Goal: Information Seeking & Learning: Check status

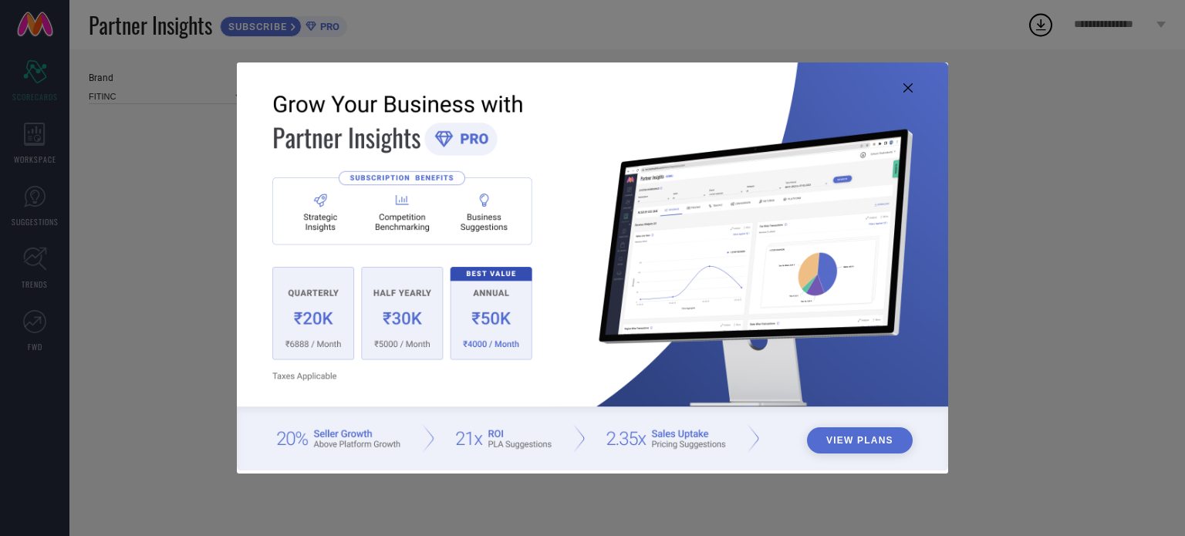
type input "All"
click at [905, 89] on icon at bounding box center [908, 87] width 9 height 9
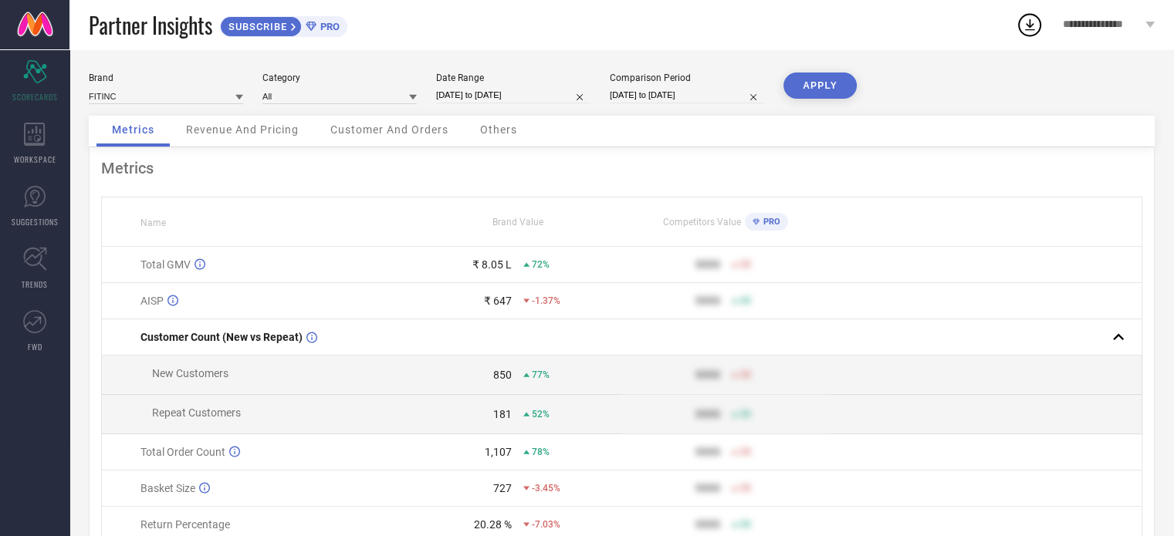
select select "6"
select select "2025"
select select "7"
select select "2025"
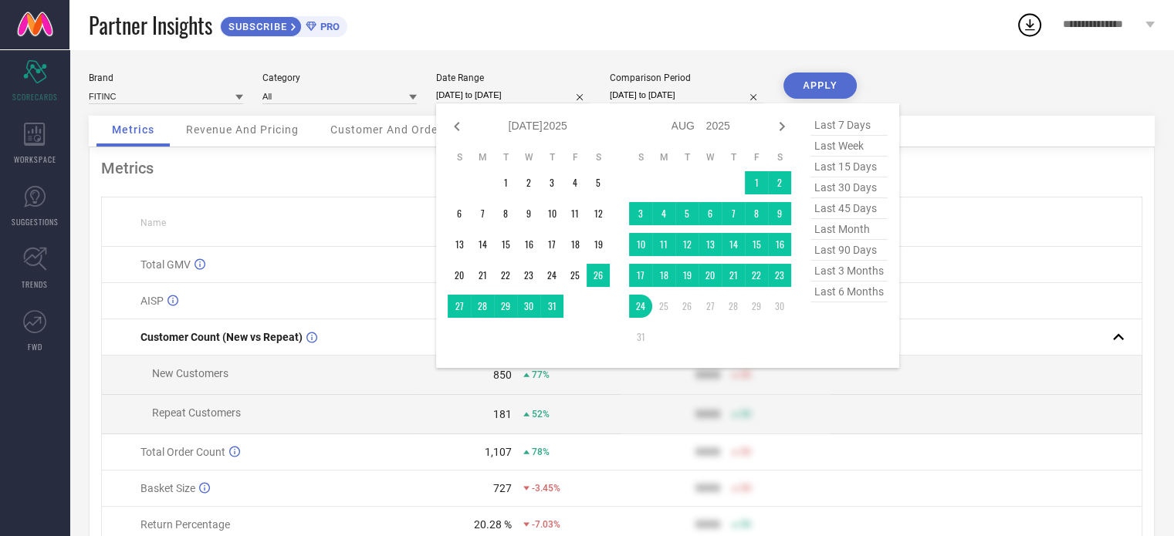
click at [503, 98] on input "[DATE] to [DATE]" at bounding box center [513, 95] width 154 height 16
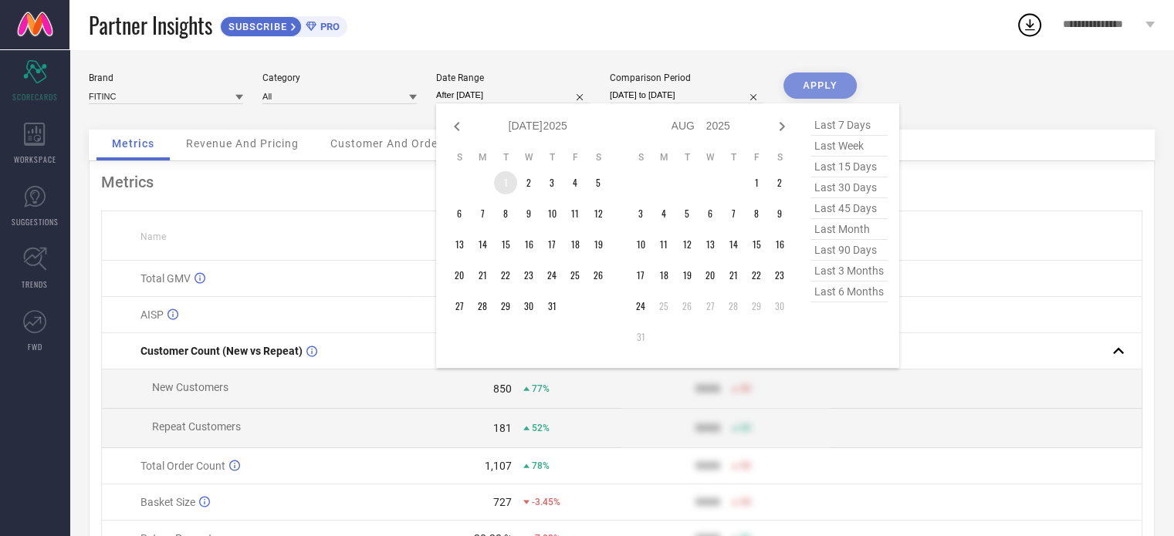
click at [494, 191] on table "S M T W T F S 1 2 3 4 5 6 7 8 9 10 11 12 13 14 15 16 17 18 19 20 21 22 23 24 25…" at bounding box center [529, 235] width 162 height 182
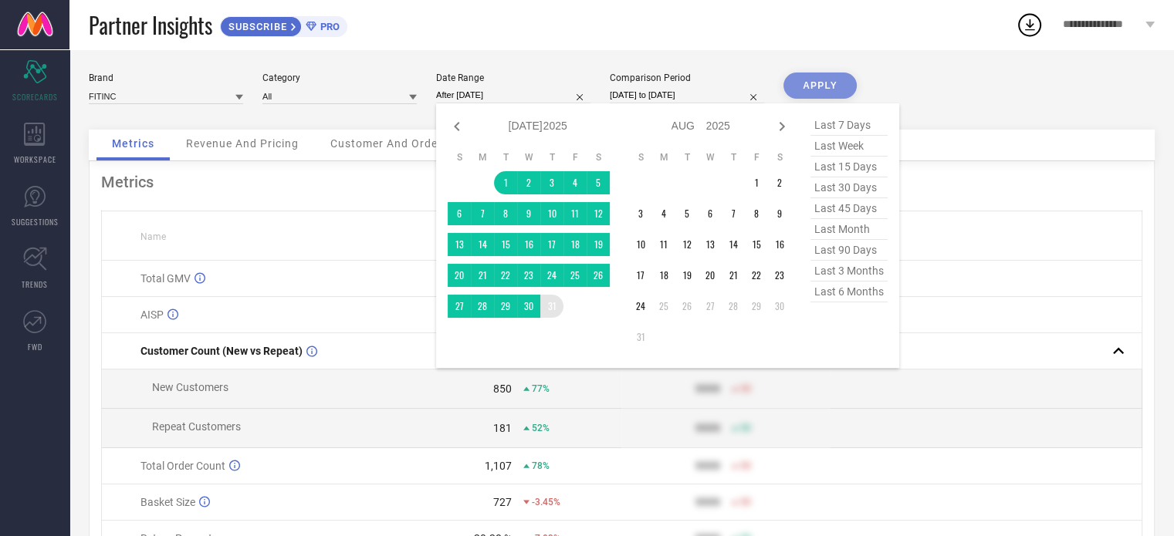
type input "[DATE] to [DATE]"
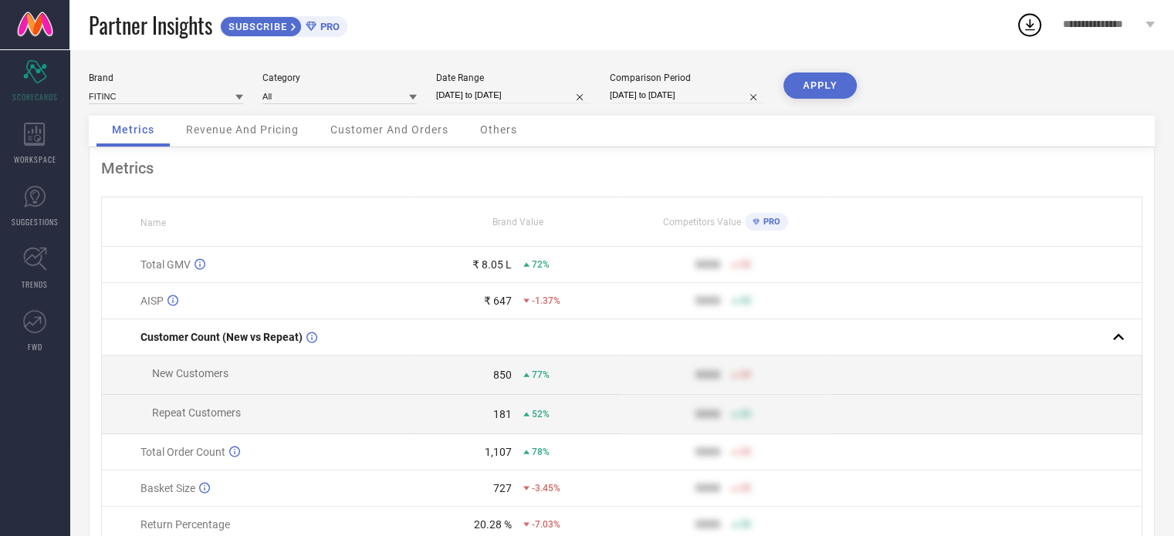
click at [827, 83] on button "APPLY" at bounding box center [819, 86] width 73 height 26
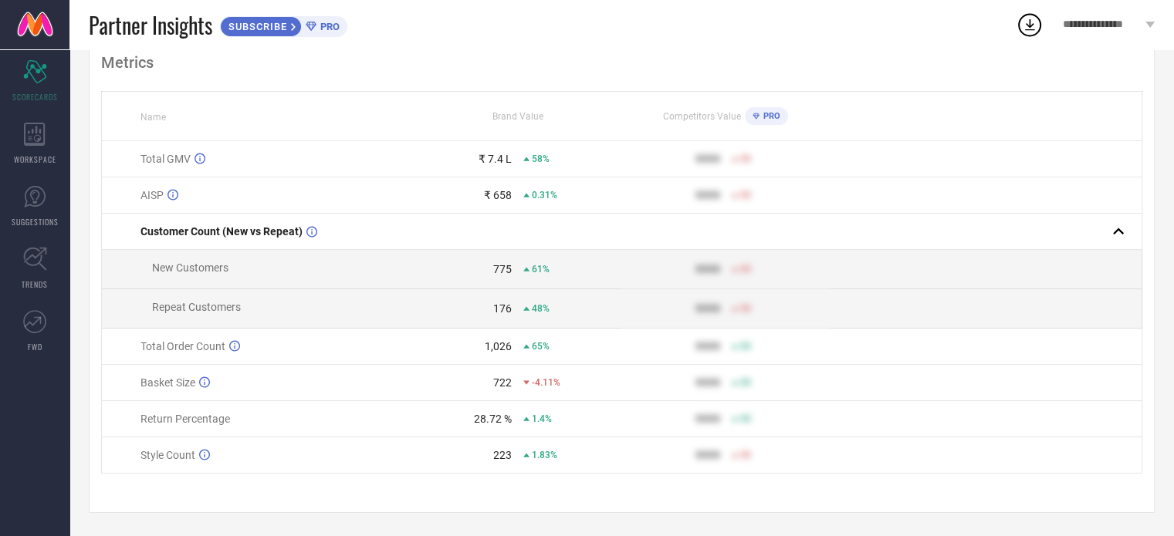
scroll to position [110, 0]
drag, startPoint x: 467, startPoint y: 425, endPoint x: 512, endPoint y: 427, distance: 44.8
click at [512, 427] on td "28.72 % 1.4%" at bounding box center [518, 419] width 208 height 36
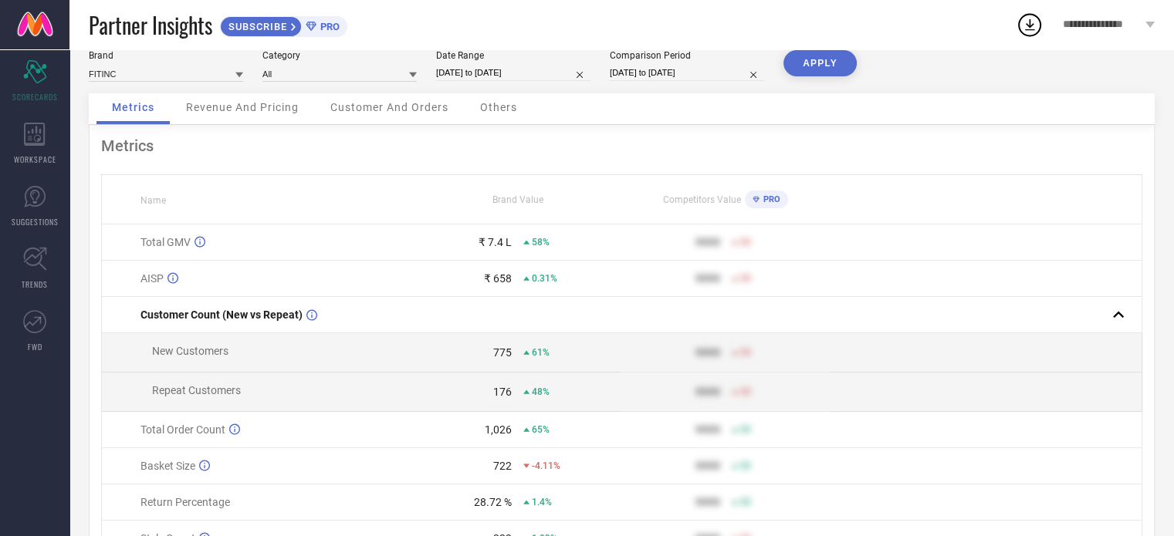
scroll to position [111, 0]
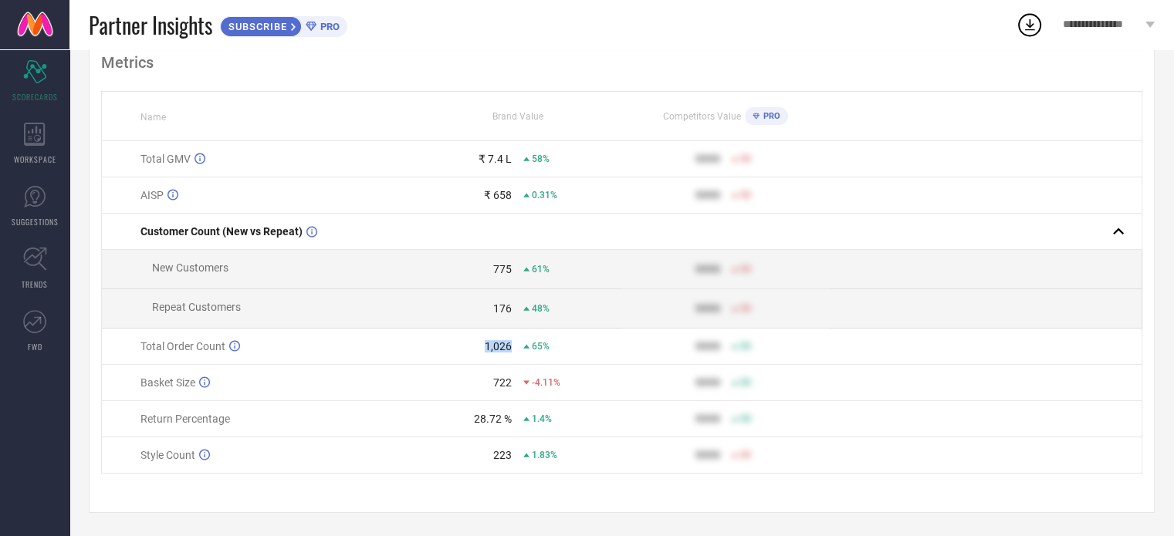
drag, startPoint x: 487, startPoint y: 348, endPoint x: 511, endPoint y: 343, distance: 24.4
click at [511, 343] on div "1,026" at bounding box center [498, 346] width 27 height 12
